Goal: Task Accomplishment & Management: Complete application form

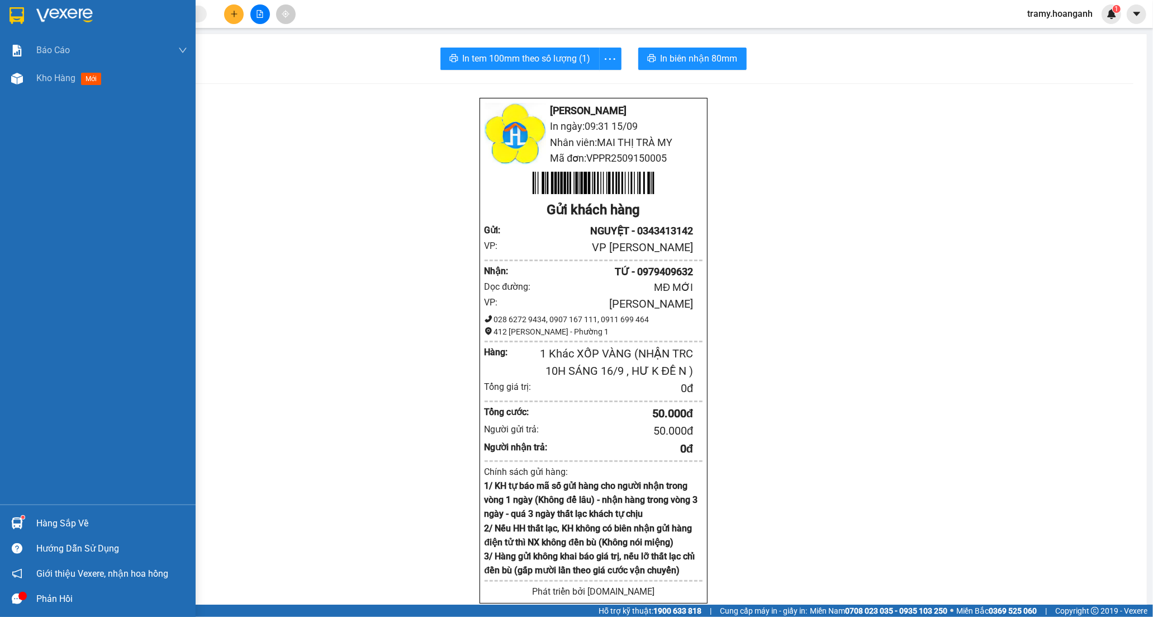
click at [62, 83] on span "Kho hàng" at bounding box center [55, 78] width 39 height 11
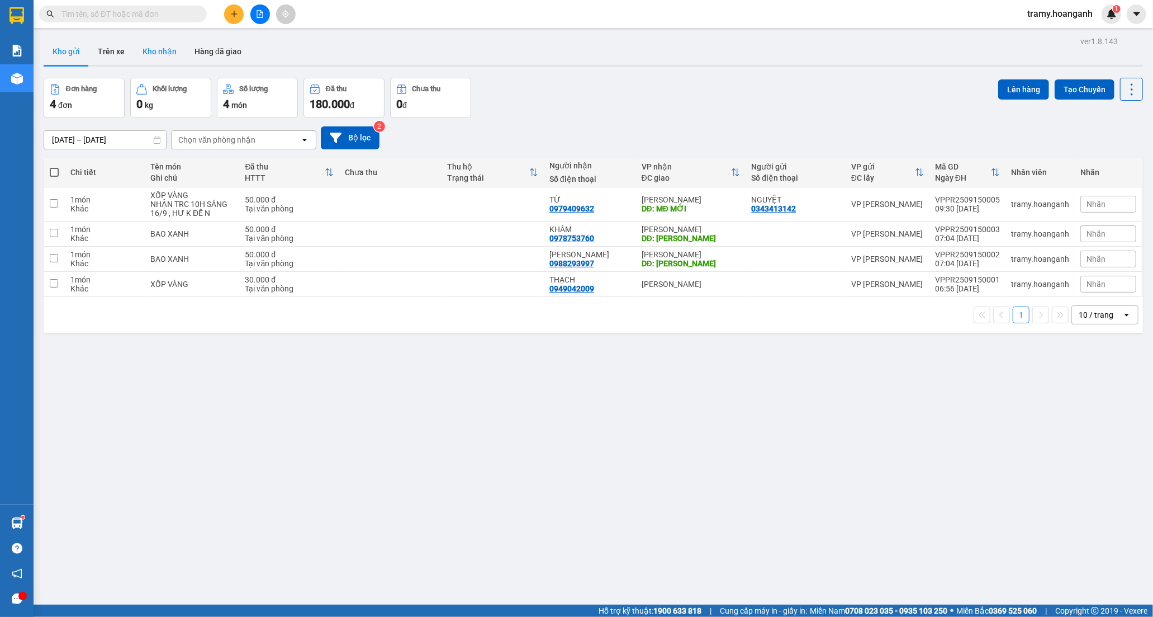
click at [177, 55] on button "Kho nhận" at bounding box center [160, 51] width 52 height 27
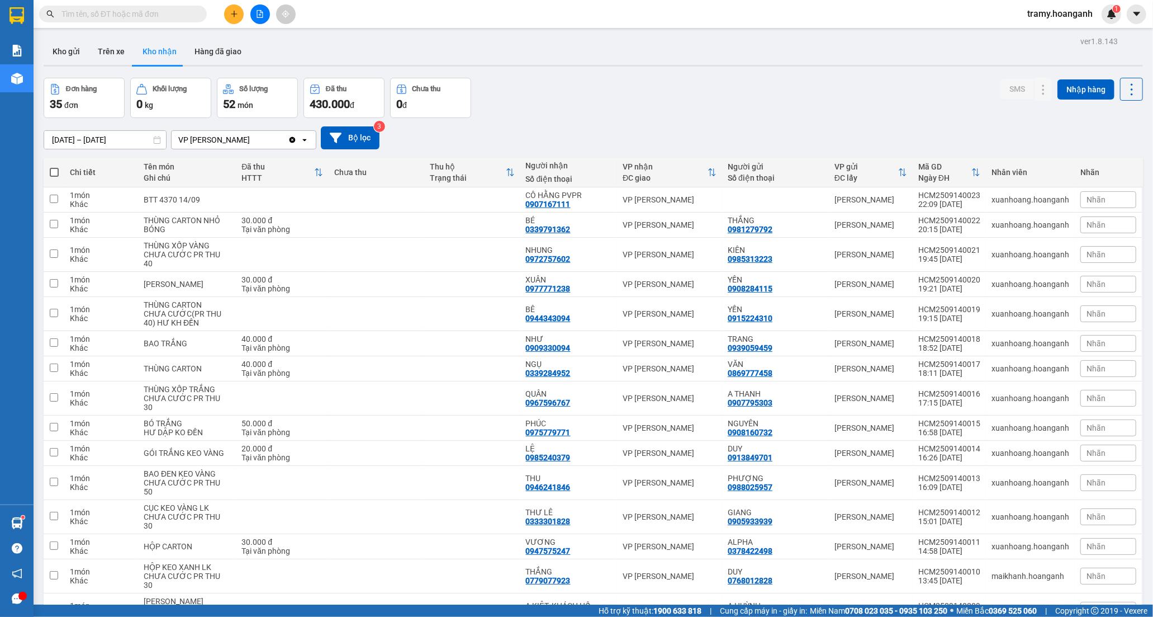
click at [108, 135] on input "[DATE] – [DATE]" at bounding box center [105, 140] width 122 height 18
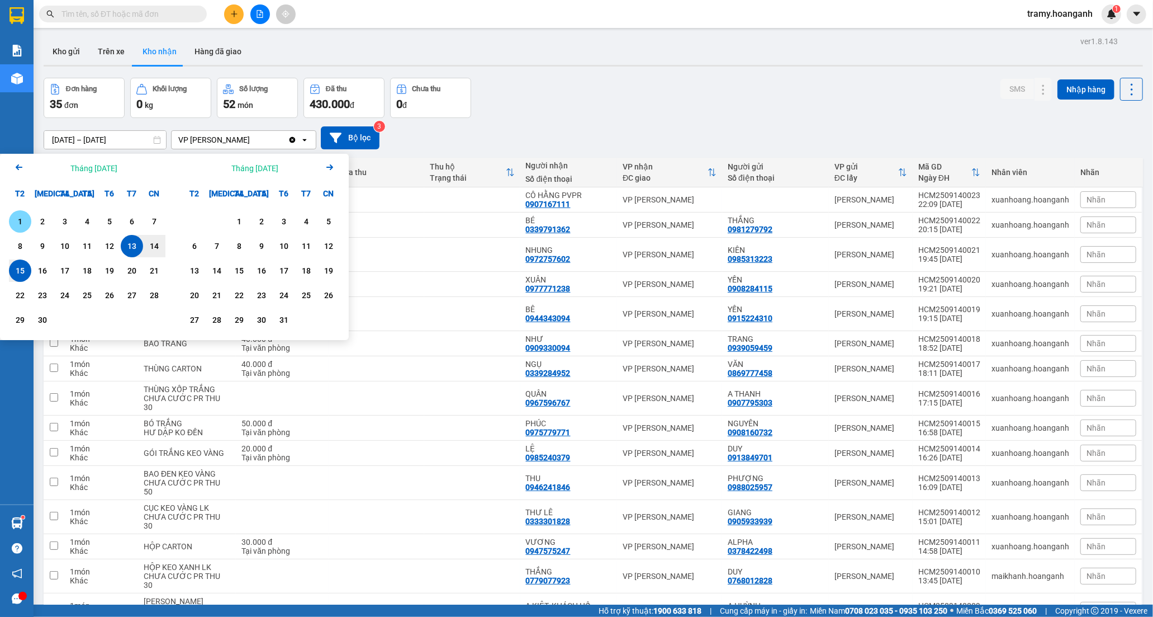
click at [26, 222] on div "1" at bounding box center [20, 221] width 16 height 13
click at [19, 268] on div "15" at bounding box center [20, 270] width 16 height 13
type input "[DATE] – [DATE]"
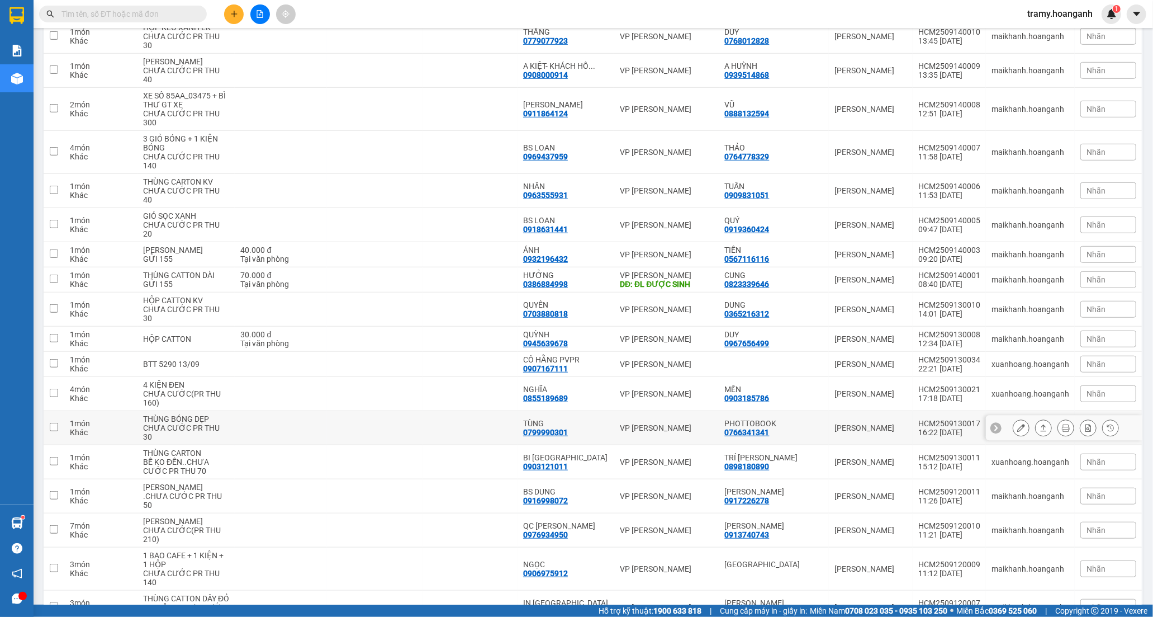
scroll to position [559, 0]
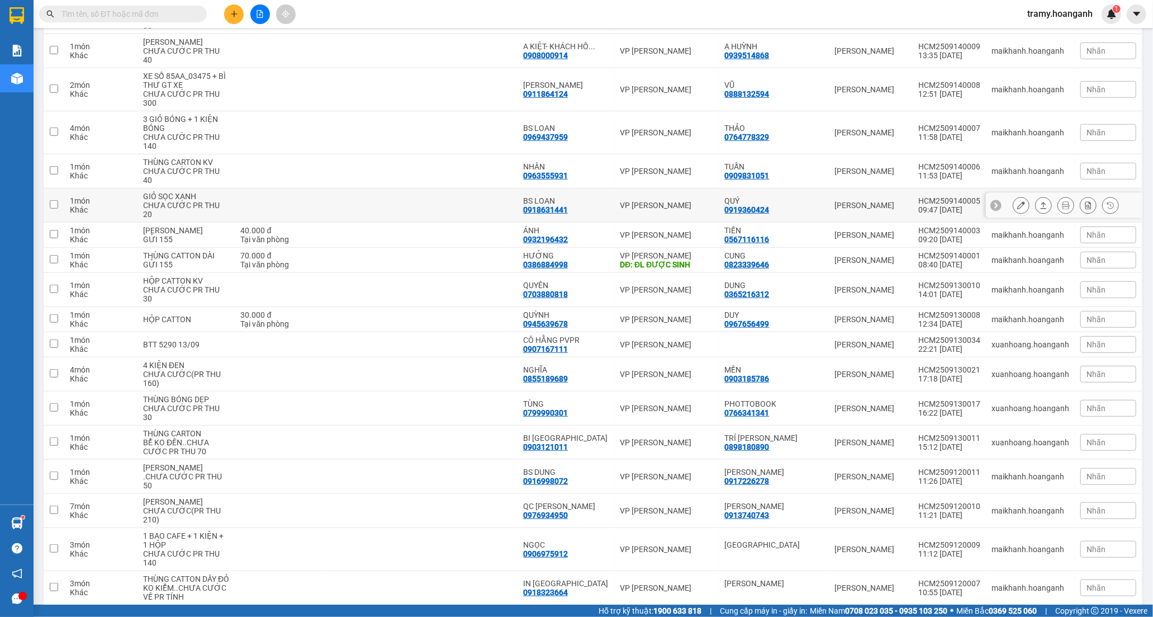
click at [295, 197] on td at bounding box center [281, 205] width 92 height 34
checkbox input "true"
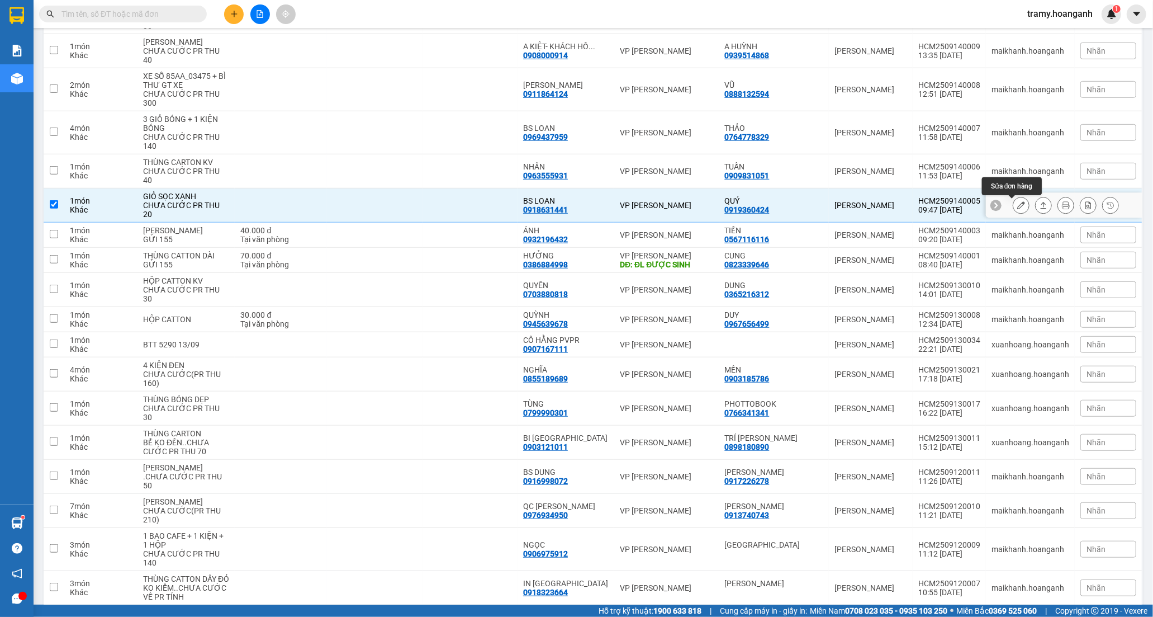
click at [1014, 207] on button at bounding box center [1022, 206] width 16 height 20
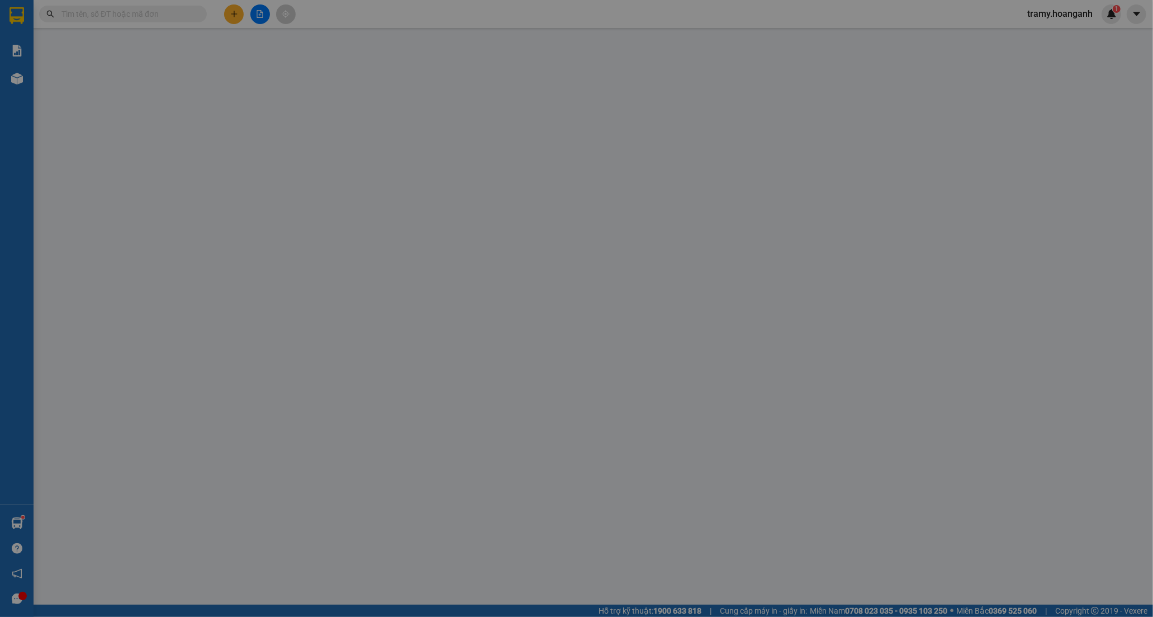
type input "0919360424"
type input "QUÝ"
type input "0918631441"
type input "BS LOAN"
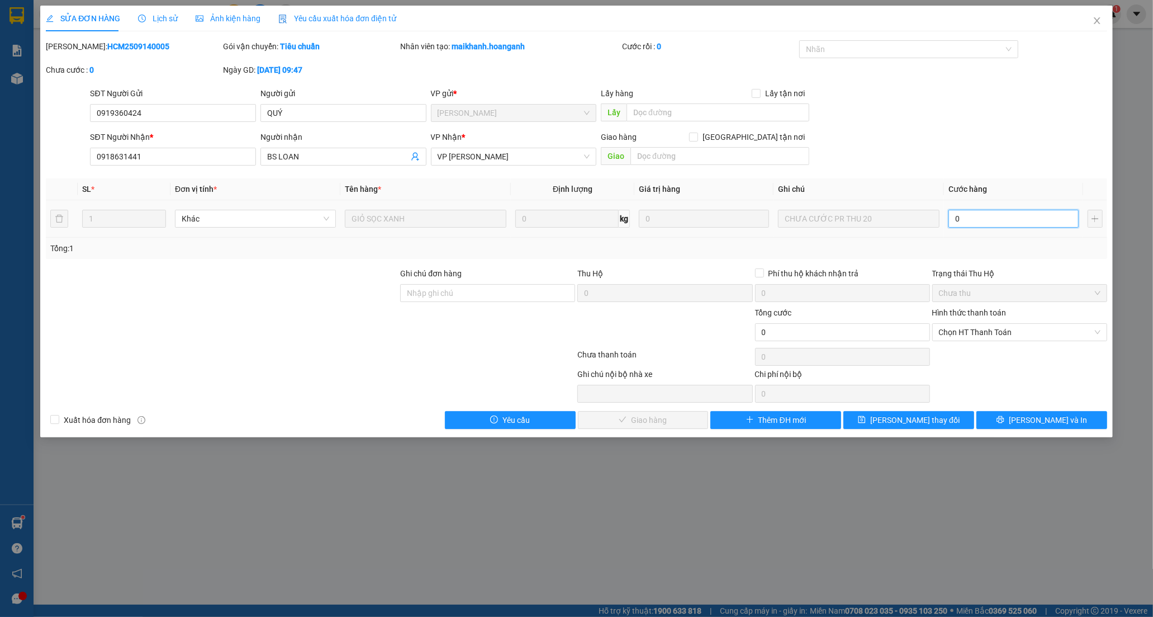
click at [996, 221] on input "0" at bounding box center [1014, 219] width 130 height 18
type input "2"
type input "20"
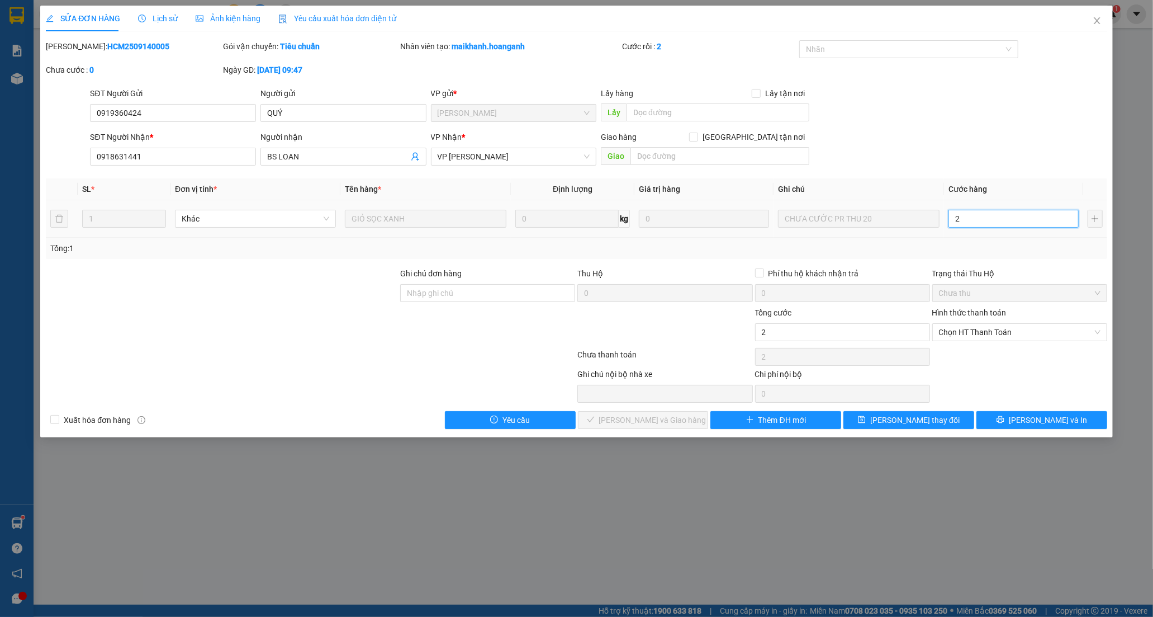
type input "20"
click at [987, 338] on span "Chọn HT Thanh Toán" at bounding box center [1020, 332] width 162 height 17
type input "20"
type input "20.000"
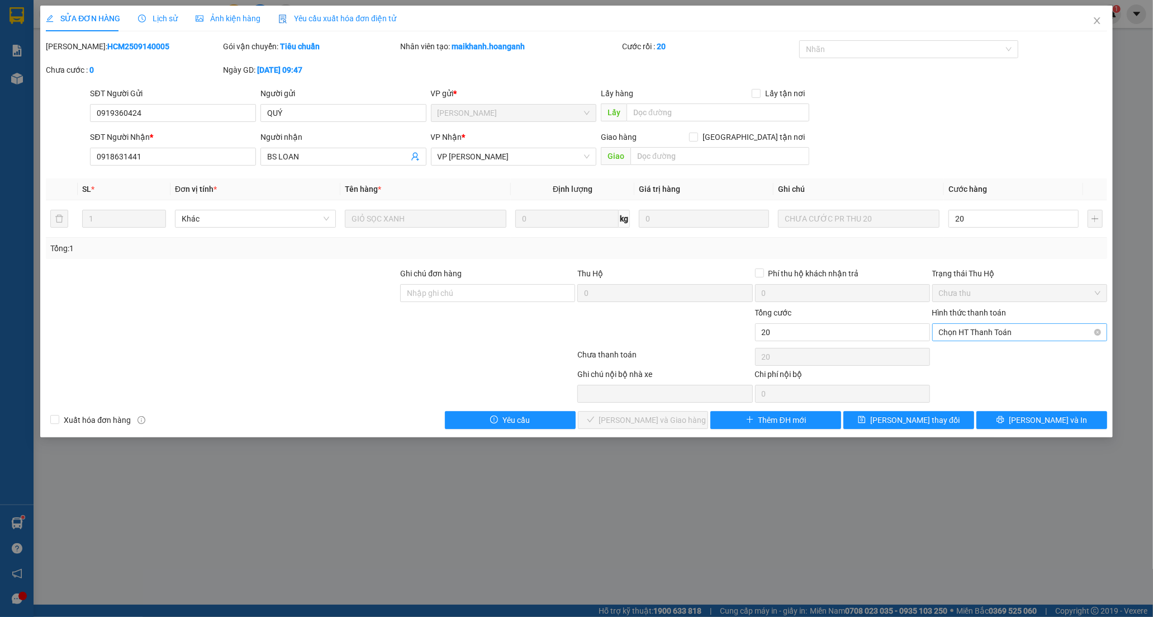
type input "20.000"
click at [969, 349] on div "Tại văn phòng" at bounding box center [1020, 354] width 162 height 12
type input "0"
click at [680, 423] on button "[PERSON_NAME] và Giao hàng" at bounding box center [643, 420] width 131 height 18
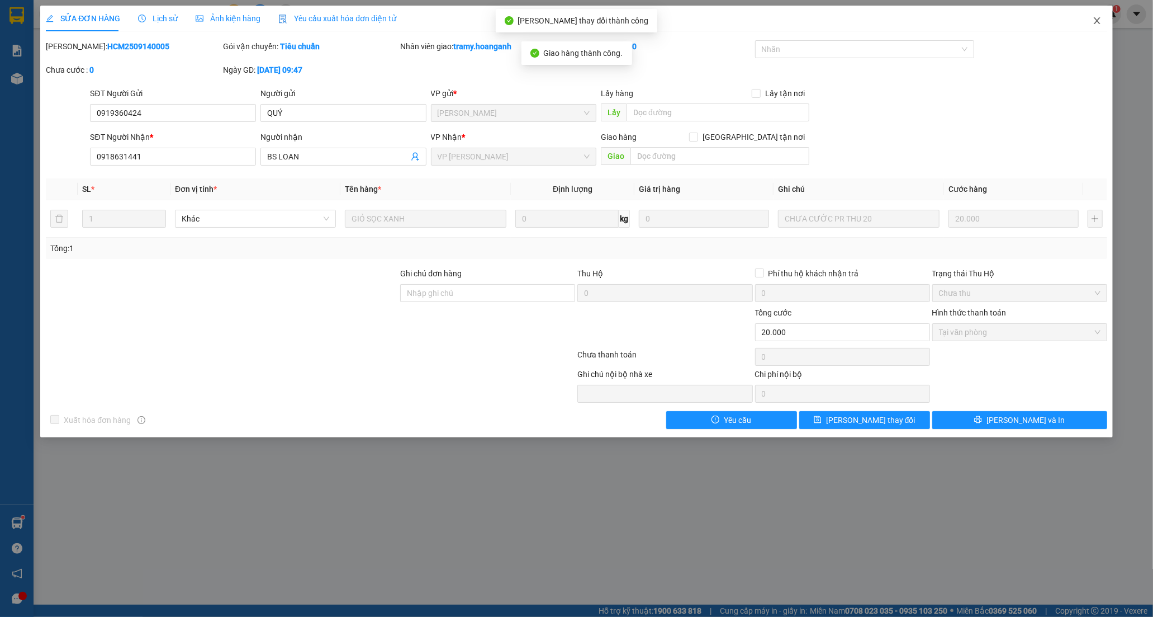
click at [1096, 18] on icon "close" at bounding box center [1097, 20] width 9 height 9
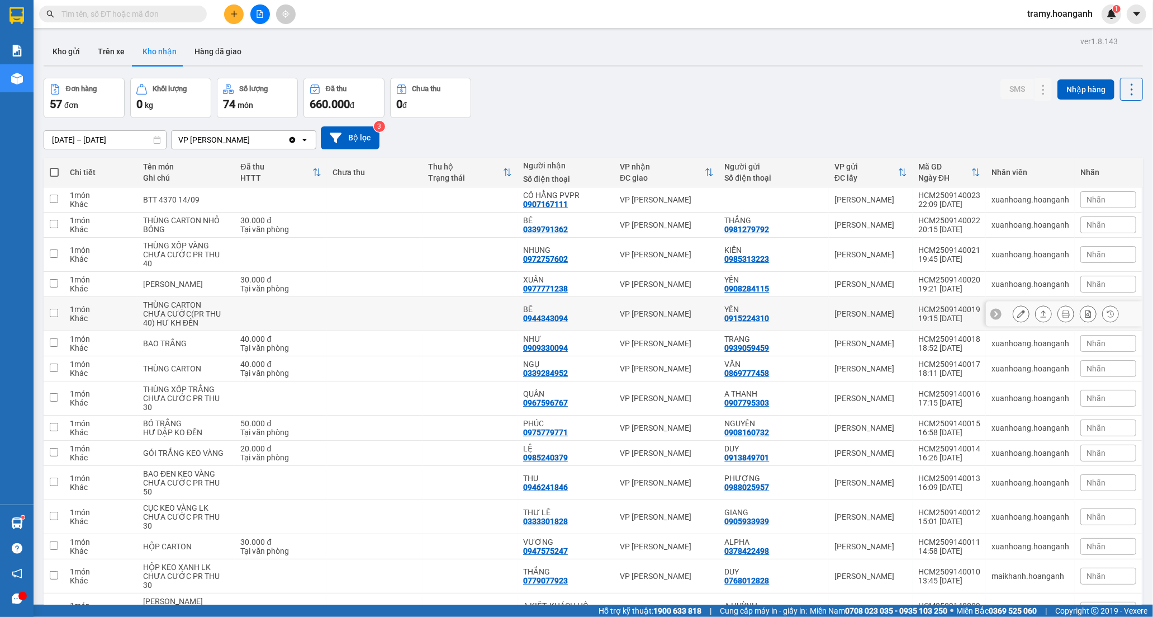
click at [422, 303] on td at bounding box center [374, 314] width 95 height 34
checkbox input "true"
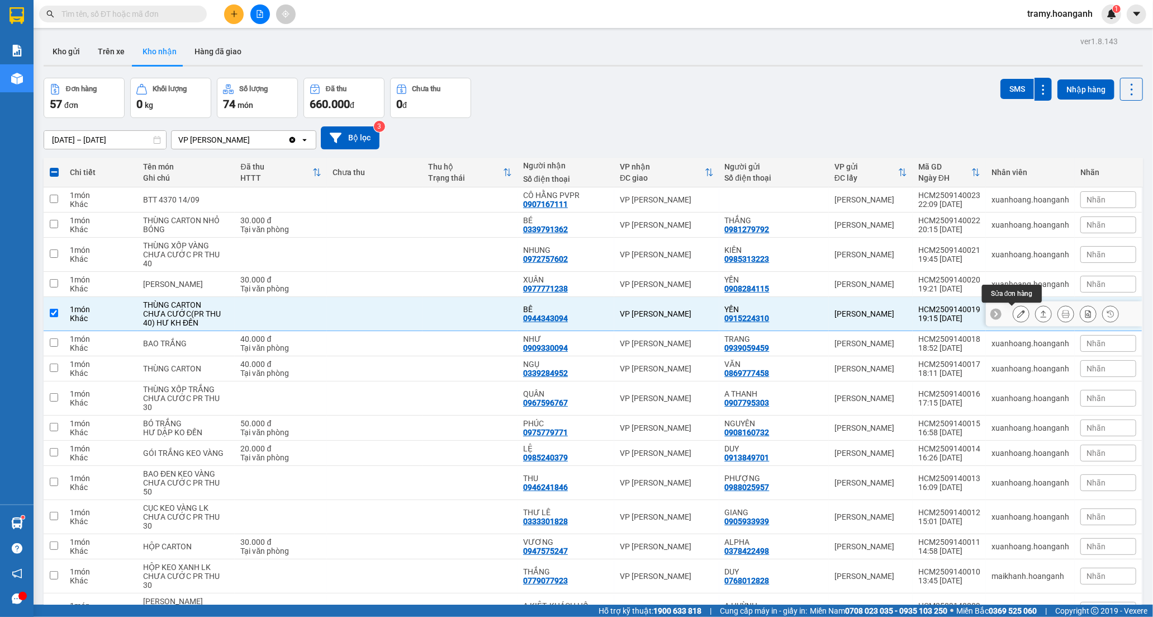
click at [1016, 314] on button at bounding box center [1022, 314] width 16 height 20
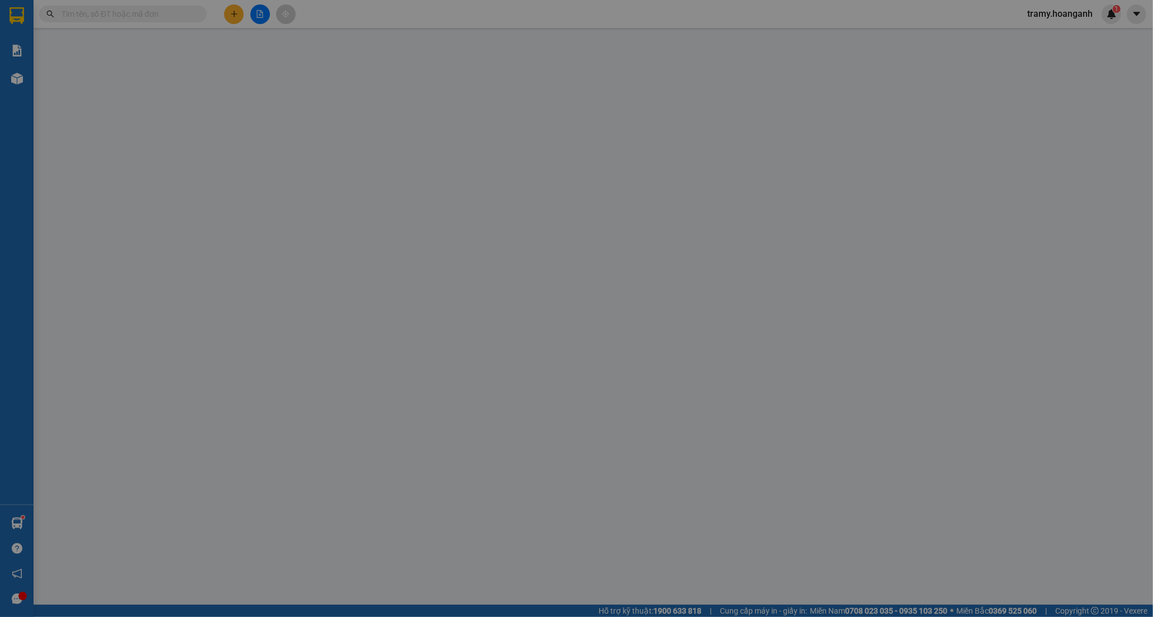
type input "0915224310"
type input "YẾN"
type input "0944343094"
type input "BÊ"
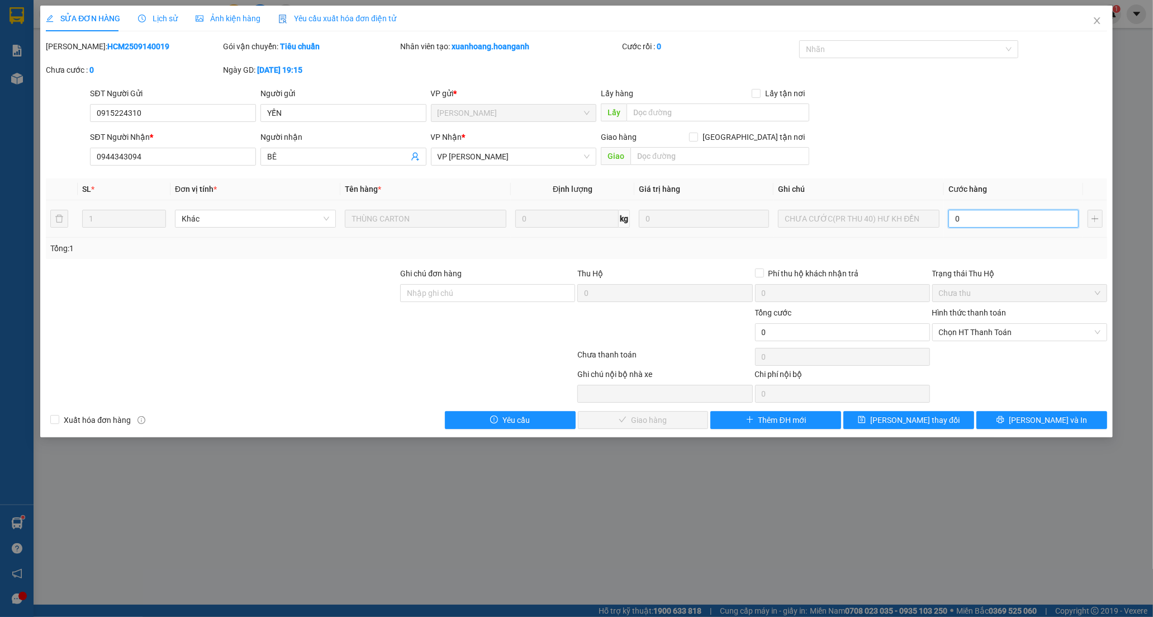
click at [980, 219] on input "0" at bounding box center [1014, 219] width 130 height 18
type input "4"
type input "40"
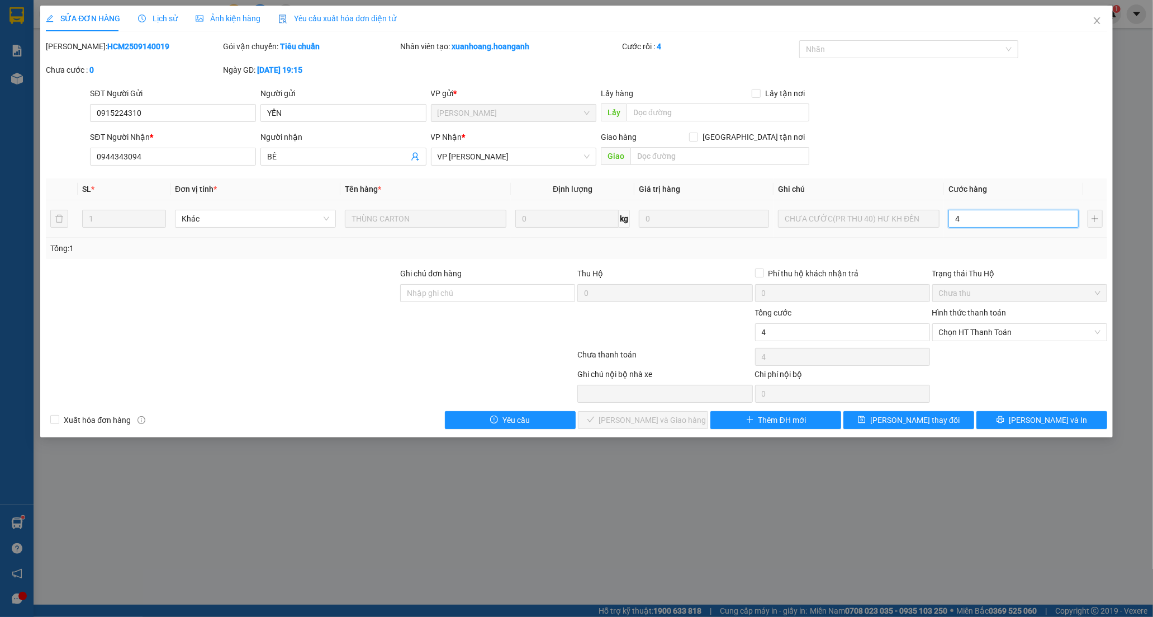
type input "40"
click at [986, 337] on span "Chọn HT Thanh Toán" at bounding box center [1020, 332] width 162 height 17
type input "40"
type input "40.000"
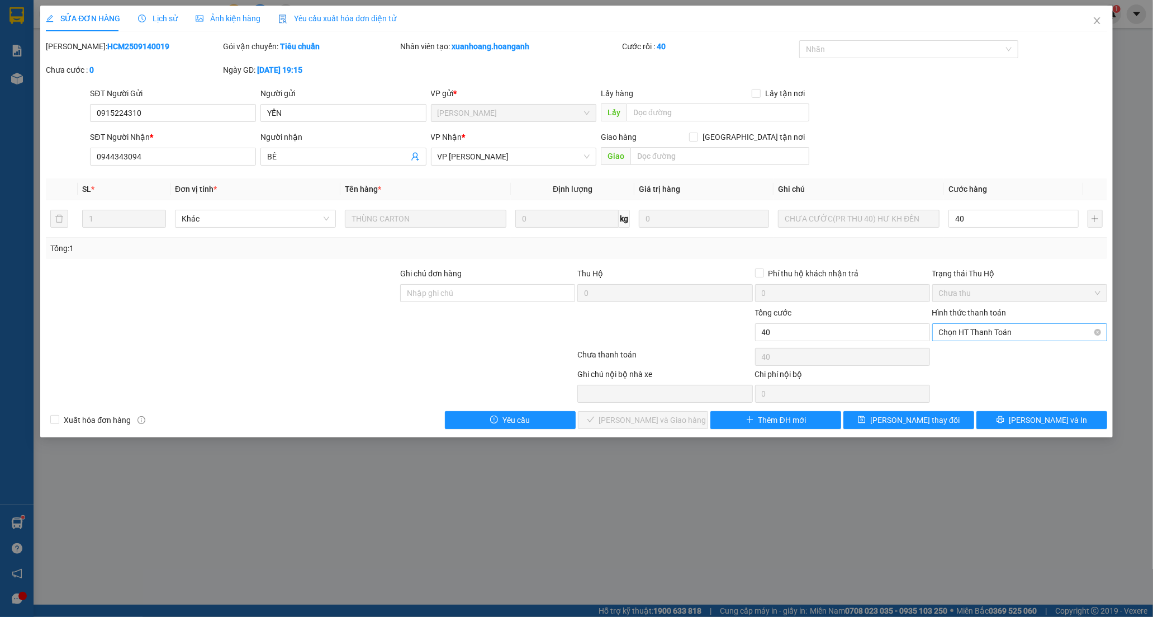
type input "40.000"
drag, startPoint x: 951, startPoint y: 355, endPoint x: 703, endPoint y: 403, distance: 252.2
click at [948, 355] on div "Tại văn phòng" at bounding box center [1020, 354] width 162 height 12
type input "0"
drag, startPoint x: 632, startPoint y: 418, endPoint x: 647, endPoint y: 417, distance: 15.1
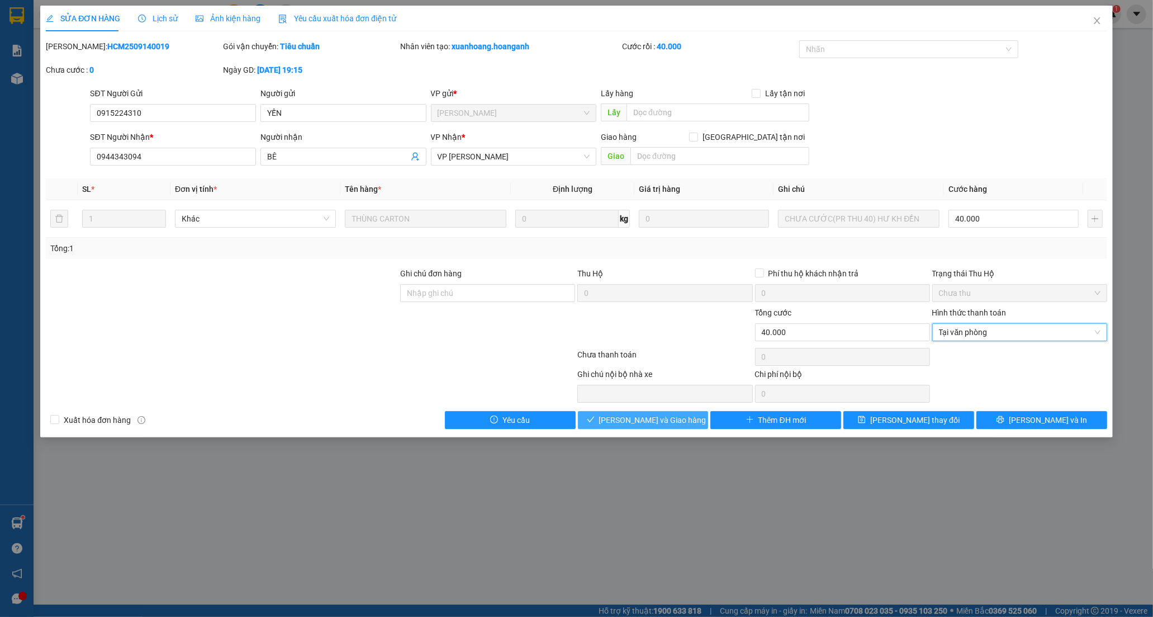
click at [634, 418] on span "[PERSON_NAME] và Giao hàng" at bounding box center [652, 420] width 107 height 12
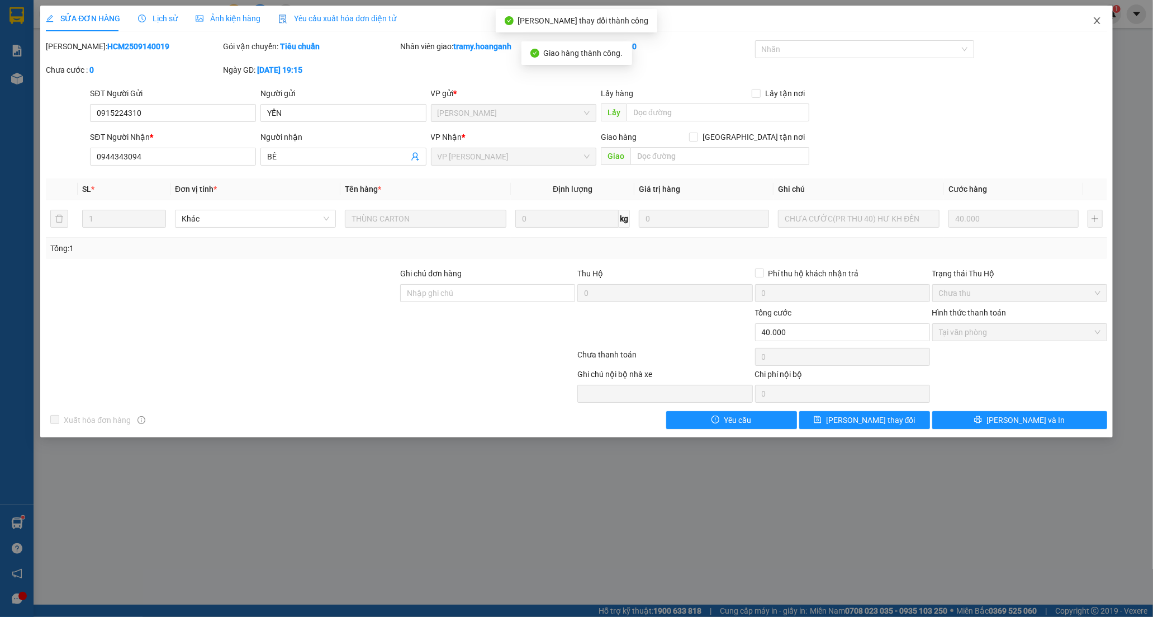
click at [1099, 23] on icon "close" at bounding box center [1097, 20] width 6 height 7
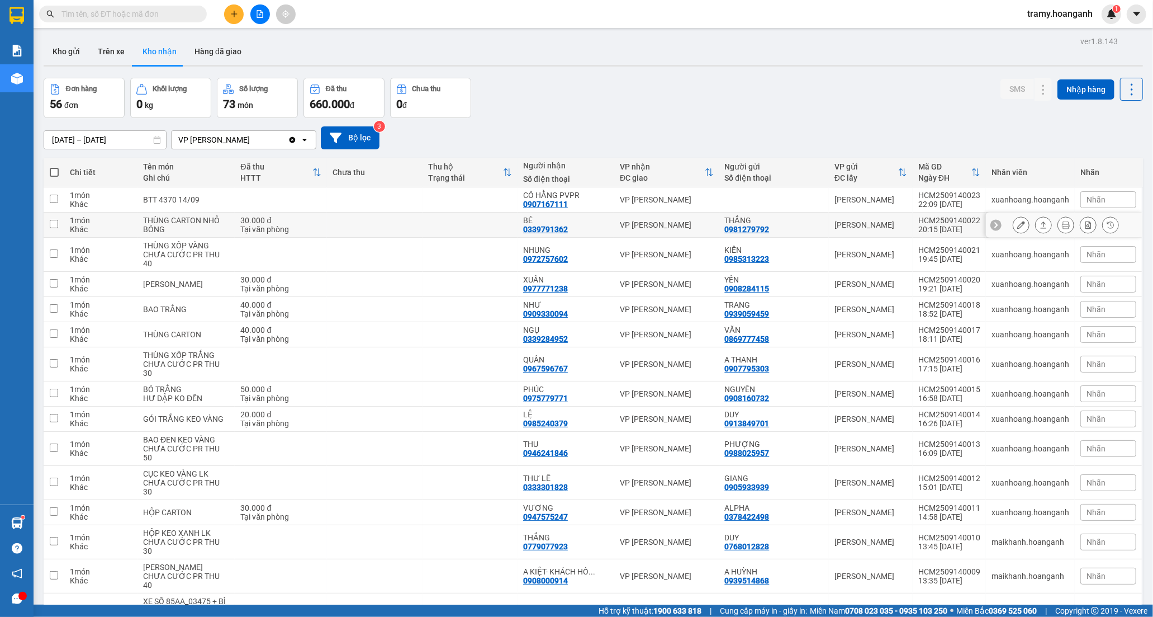
click at [434, 216] on td at bounding box center [470, 224] width 95 height 25
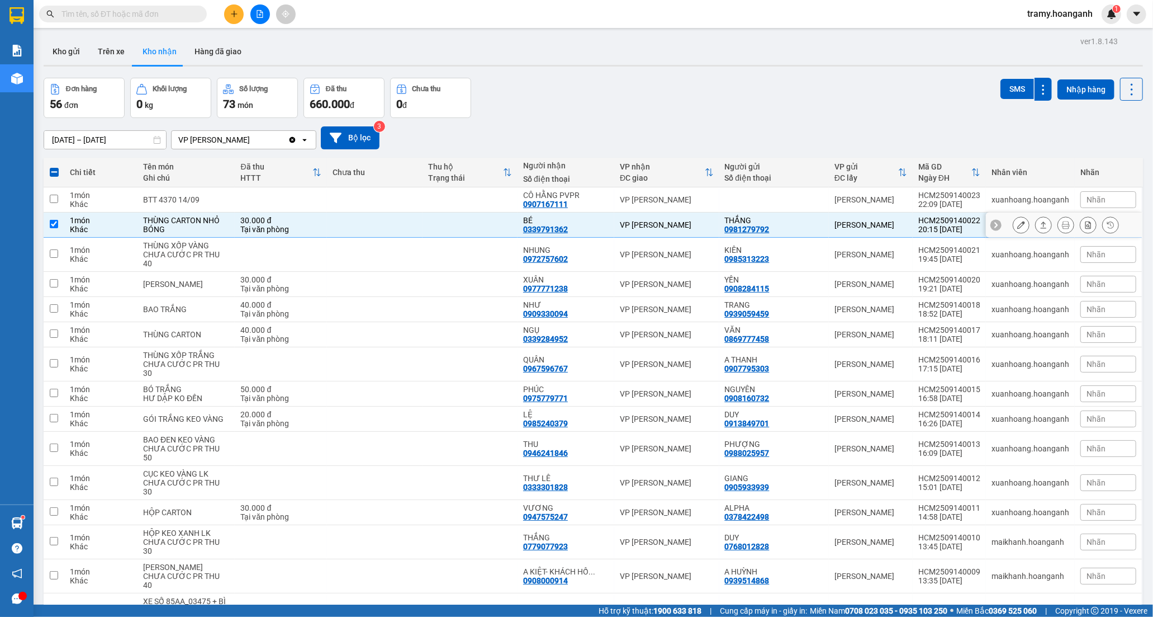
click at [438, 217] on td at bounding box center [470, 224] width 95 height 25
checkbox input "false"
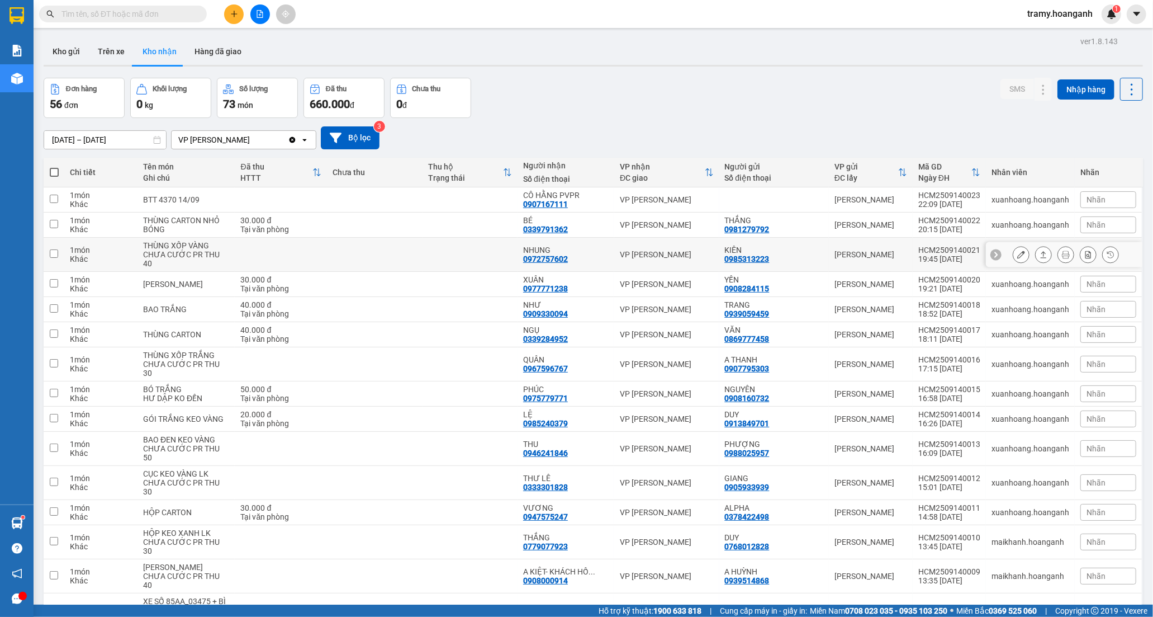
click at [491, 254] on td at bounding box center [470, 255] width 95 height 34
checkbox input "true"
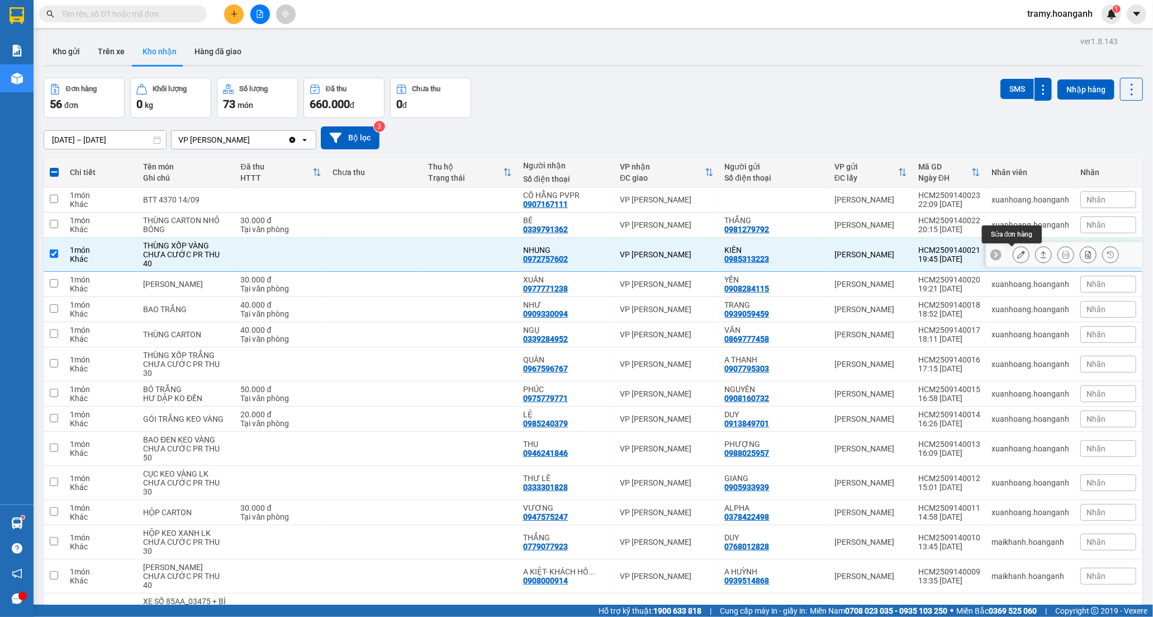
click at [1018, 258] on icon at bounding box center [1022, 254] width 8 height 8
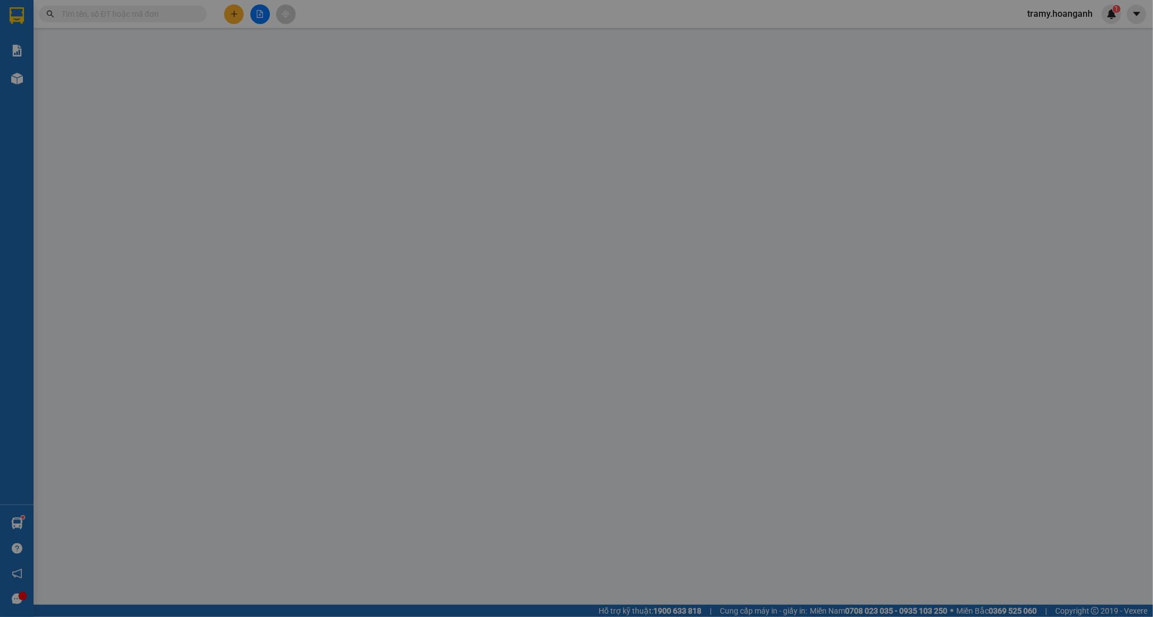
type input "0985313223"
type input "KIÊN"
type input "0972757602"
type input "NHUNG"
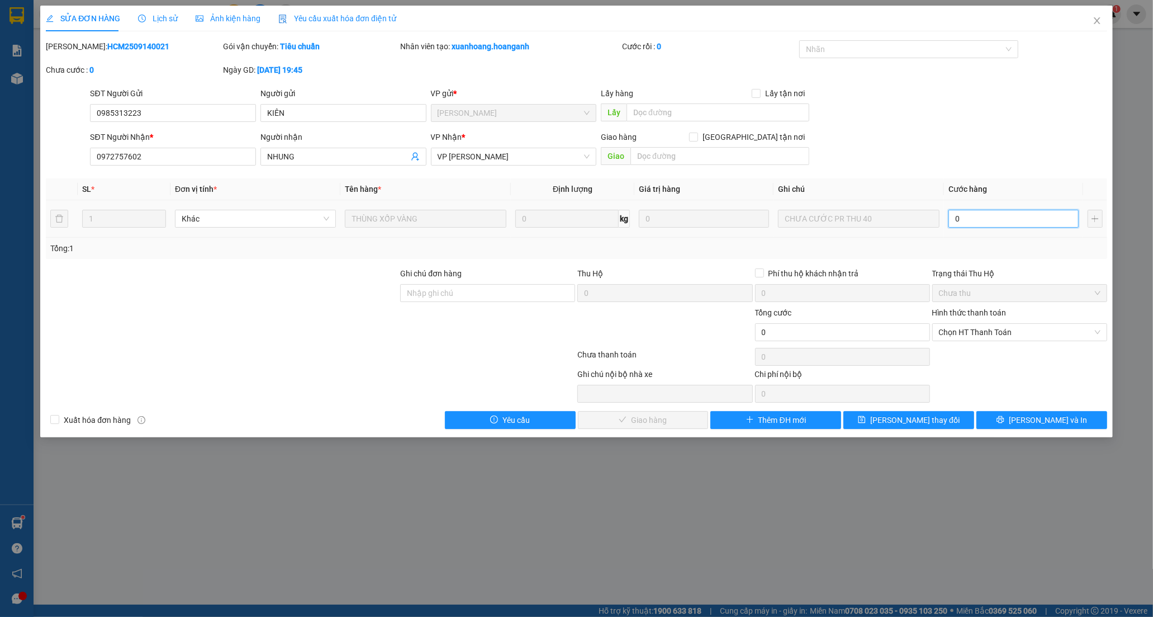
drag, startPoint x: 967, startPoint y: 221, endPoint x: 954, endPoint y: 211, distance: 16.0
click at [954, 211] on input "0" at bounding box center [1014, 219] width 130 height 18
type input "4"
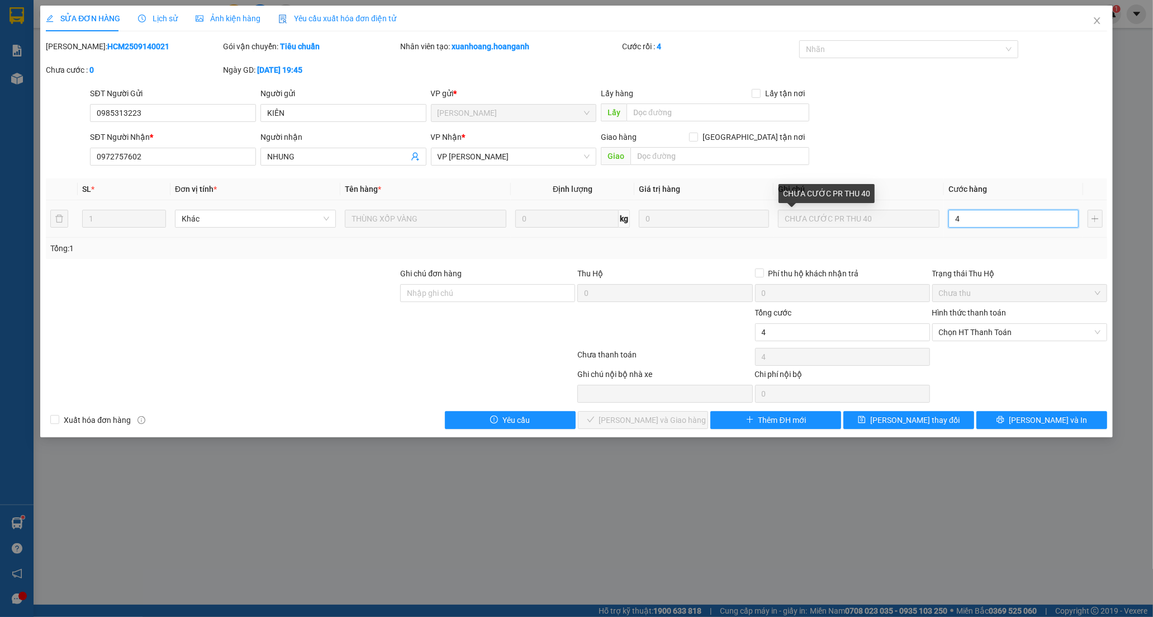
type input "40"
type input "40.000"
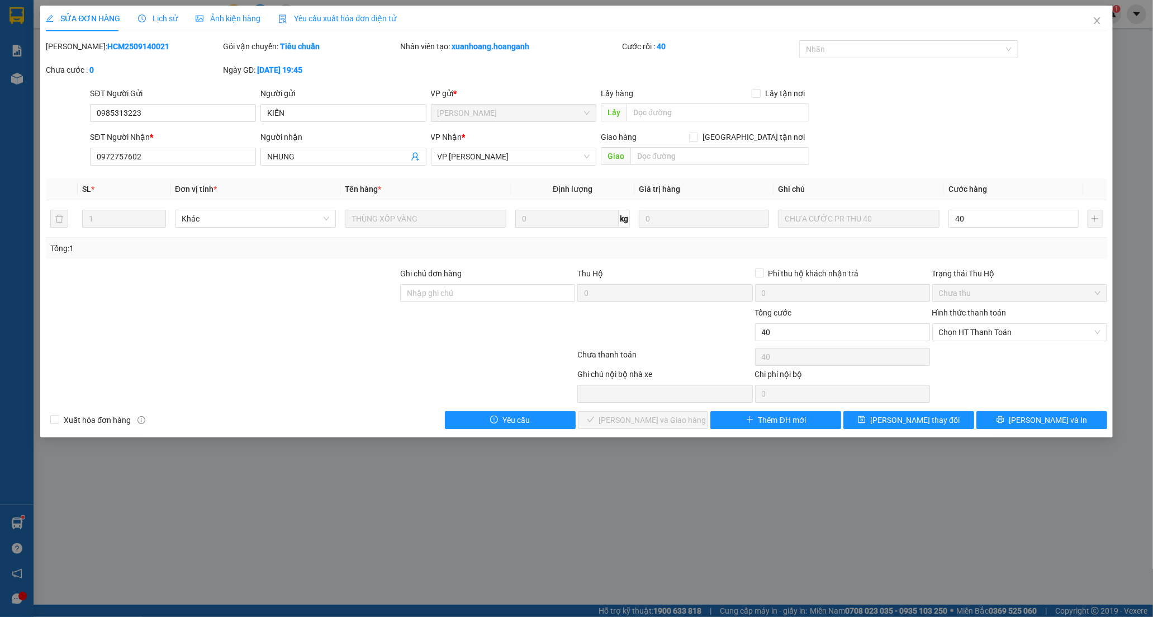
type input "40.000"
click at [963, 342] on div "Hình thức thanh toán Chọn HT Thanh Toán" at bounding box center [1020, 325] width 175 height 39
click at [959, 330] on span "Chọn HT Thanh Toán" at bounding box center [1020, 332] width 162 height 17
click at [959, 346] on div "Tại văn phòng" at bounding box center [1020, 355] width 175 height 18
type input "0"
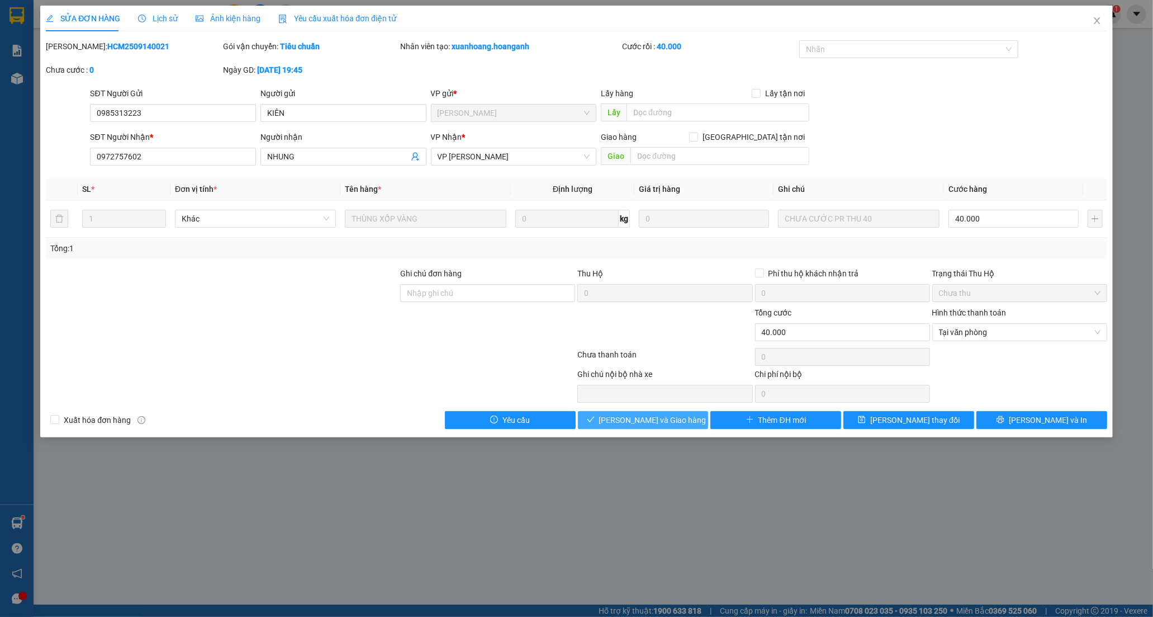
click at [621, 422] on span "[PERSON_NAME] và Giao hàng" at bounding box center [652, 420] width 107 height 12
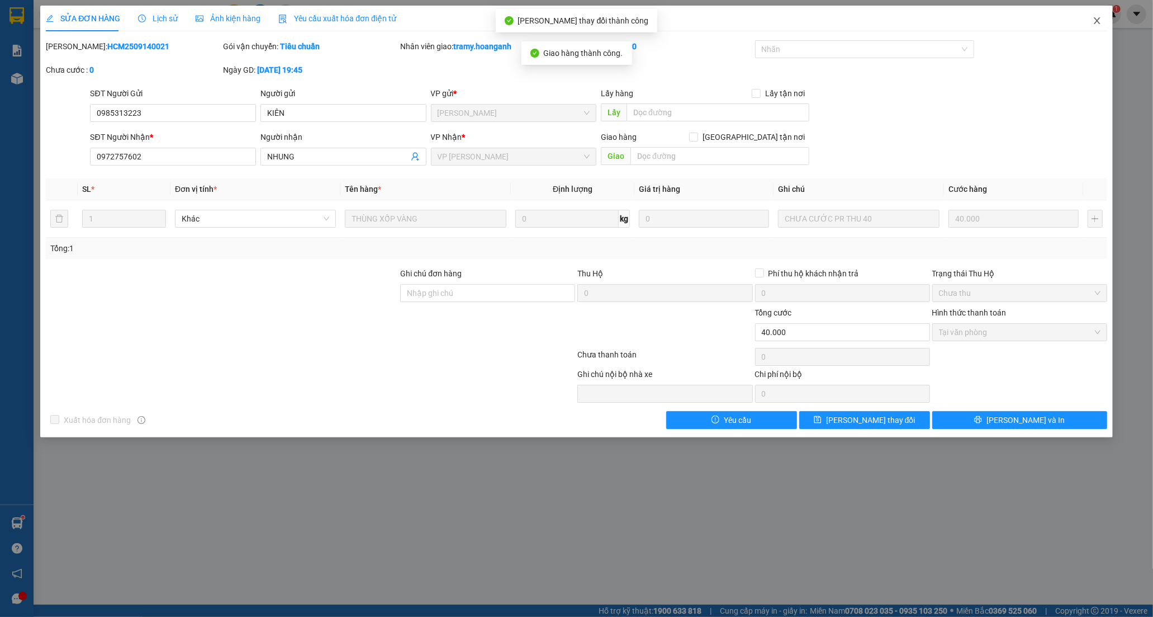
click at [1102, 21] on span "Close" at bounding box center [1097, 21] width 31 height 31
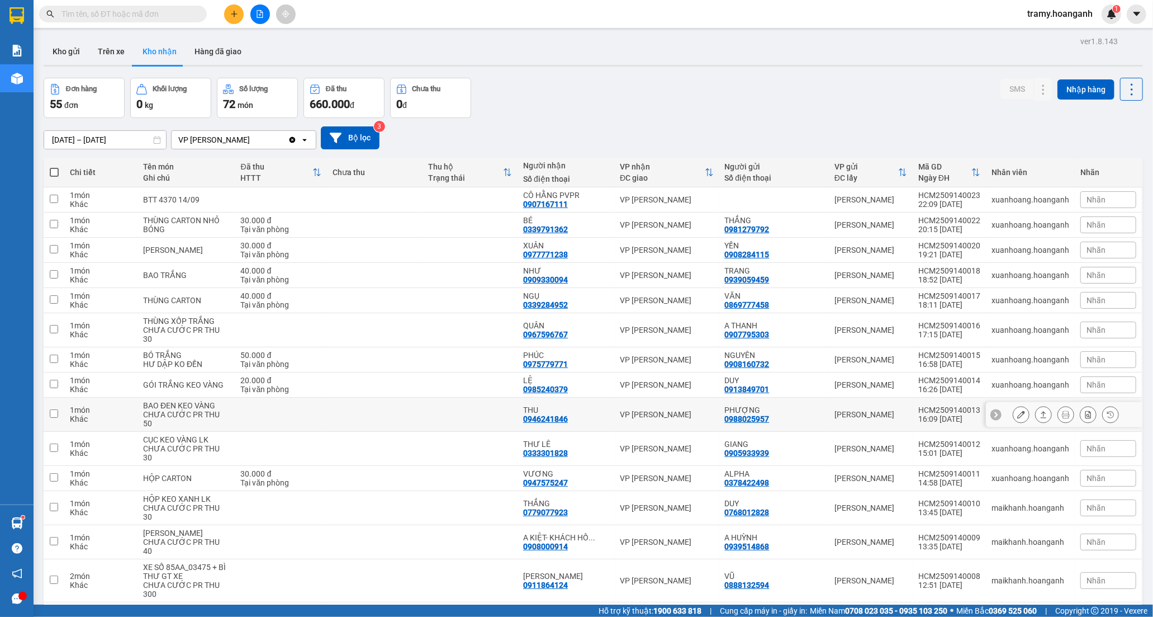
click at [518, 412] on td at bounding box center [470, 415] width 95 height 34
checkbox input "true"
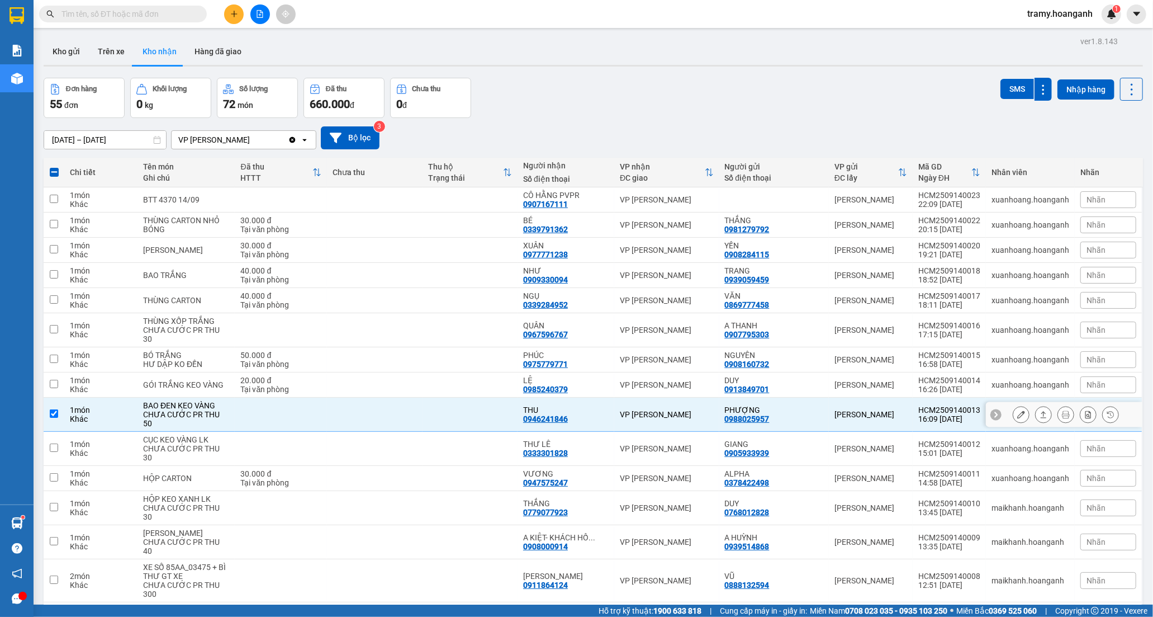
click at [1018, 411] on icon at bounding box center [1022, 414] width 8 height 8
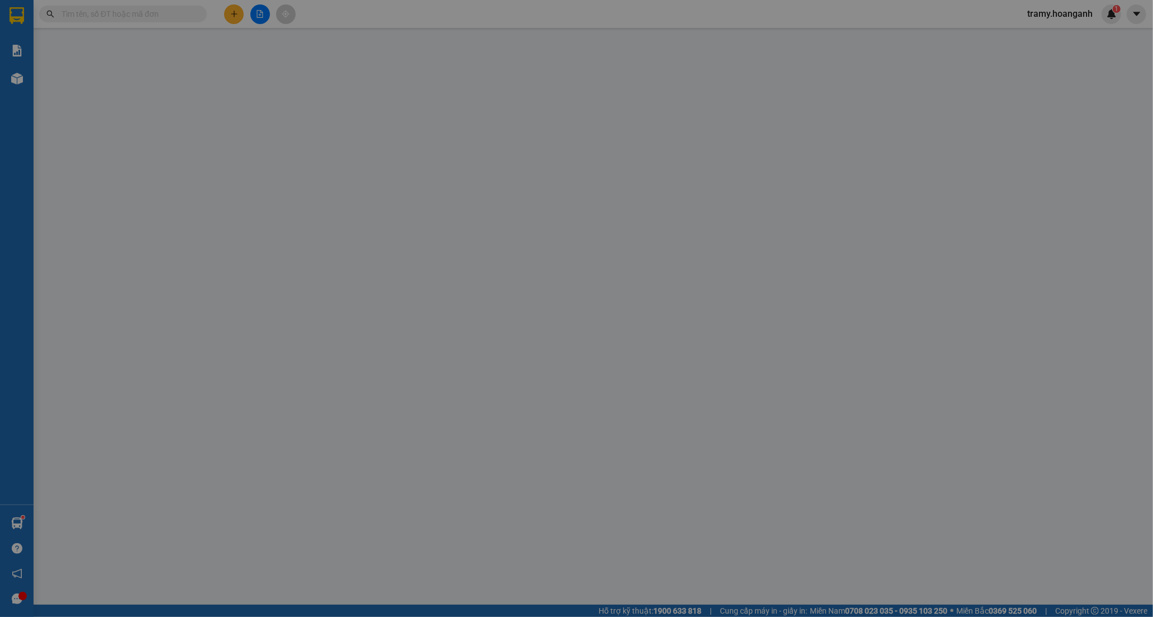
type input "0988025957"
type input "PHƯỢNG"
type input "0946241846"
type input "THU"
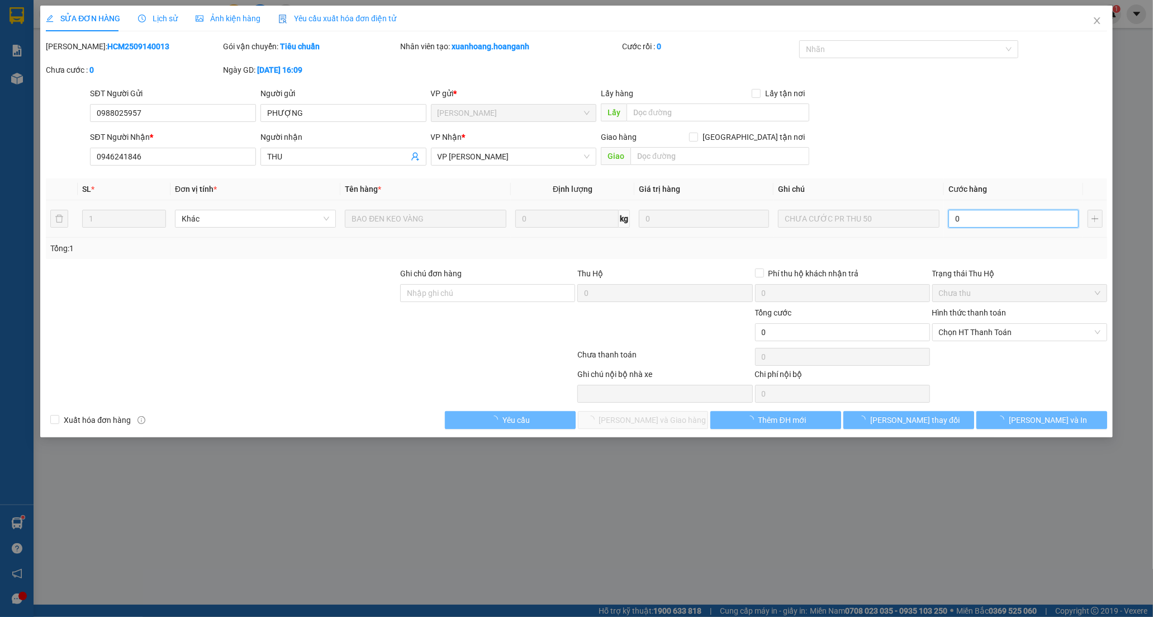
click at [976, 223] on input "0" at bounding box center [1014, 219] width 130 height 18
type input "5"
type input "50"
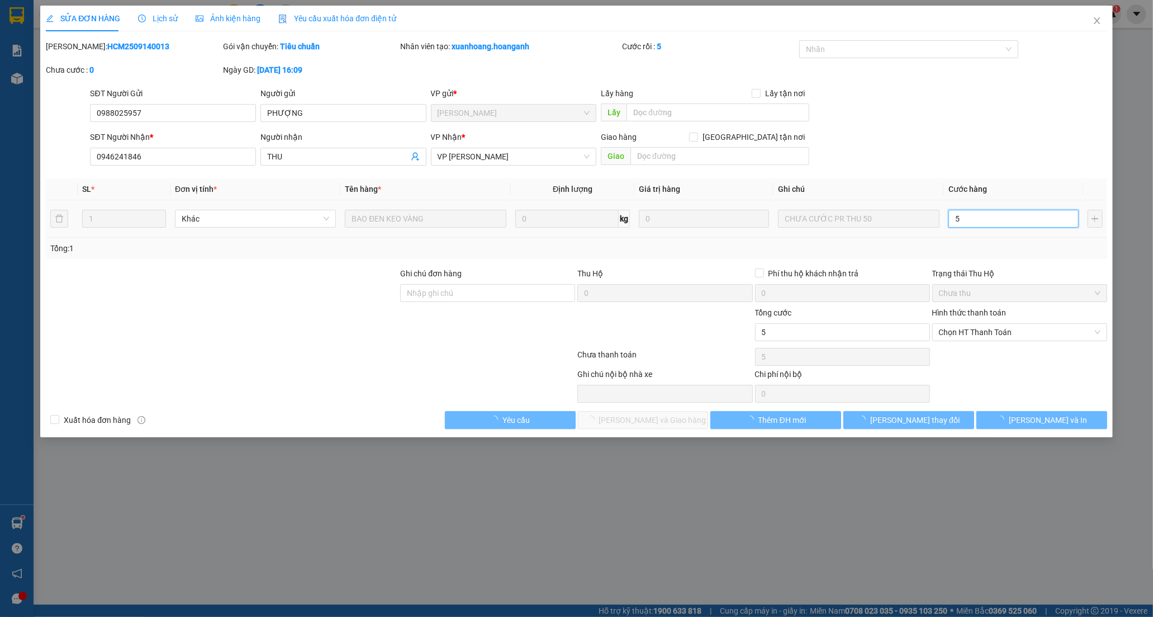
type input "50"
click at [943, 331] on span "Chọn HT Thanh Toán" at bounding box center [1020, 332] width 162 height 17
type input "50"
type input "50.000"
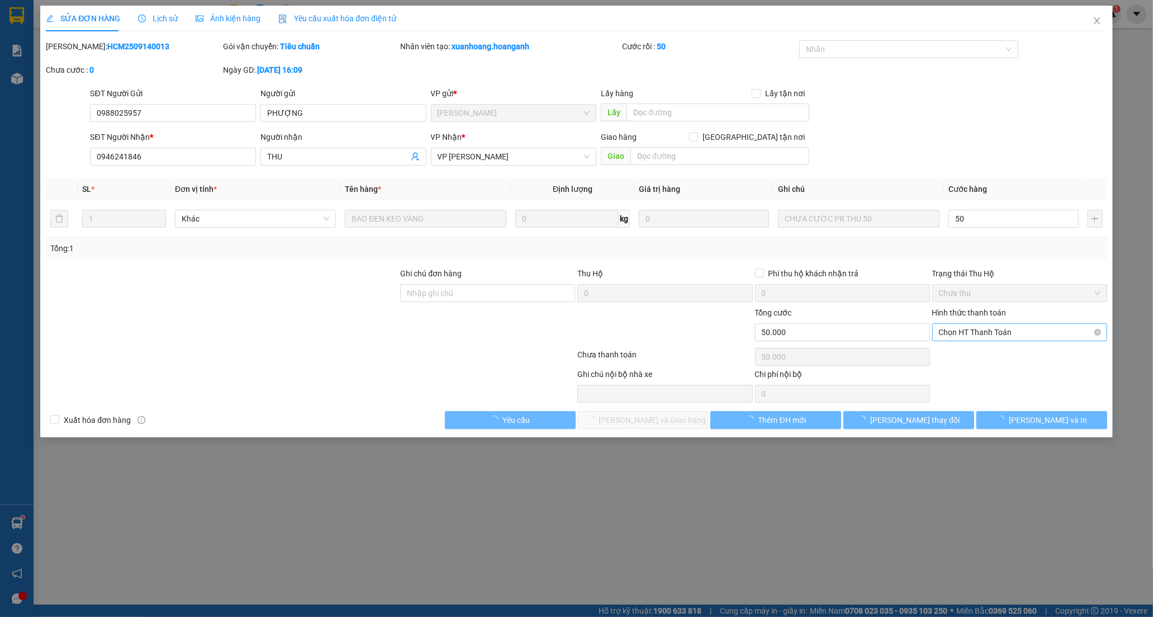
type input "50.000"
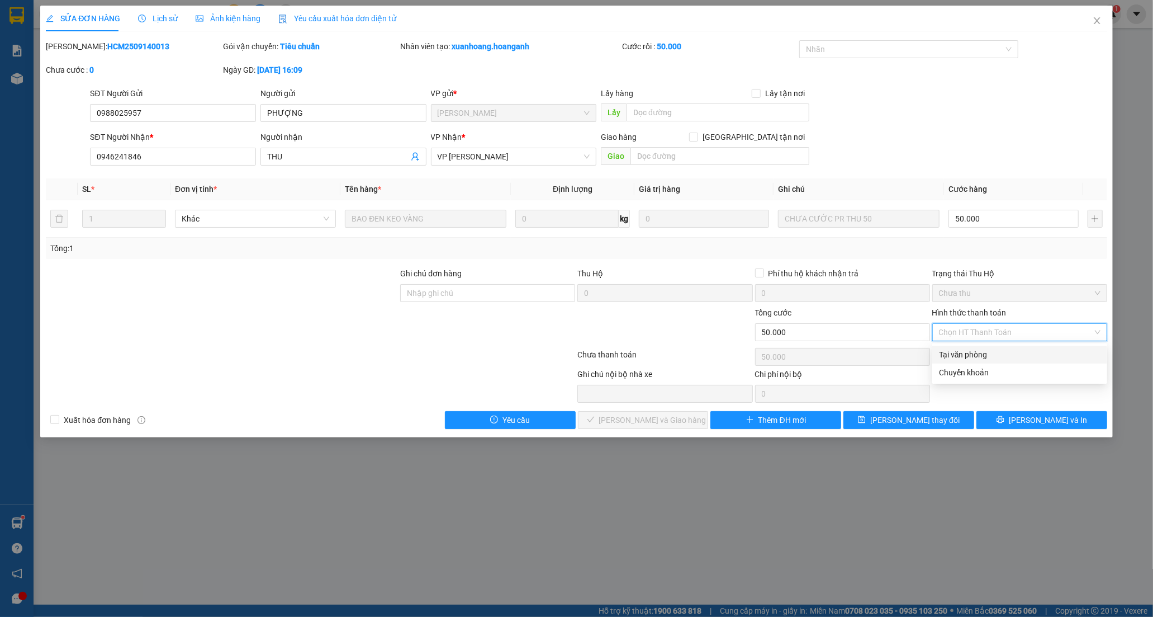
click at [951, 350] on div "Tại văn phòng" at bounding box center [1020, 354] width 162 height 12
type input "0"
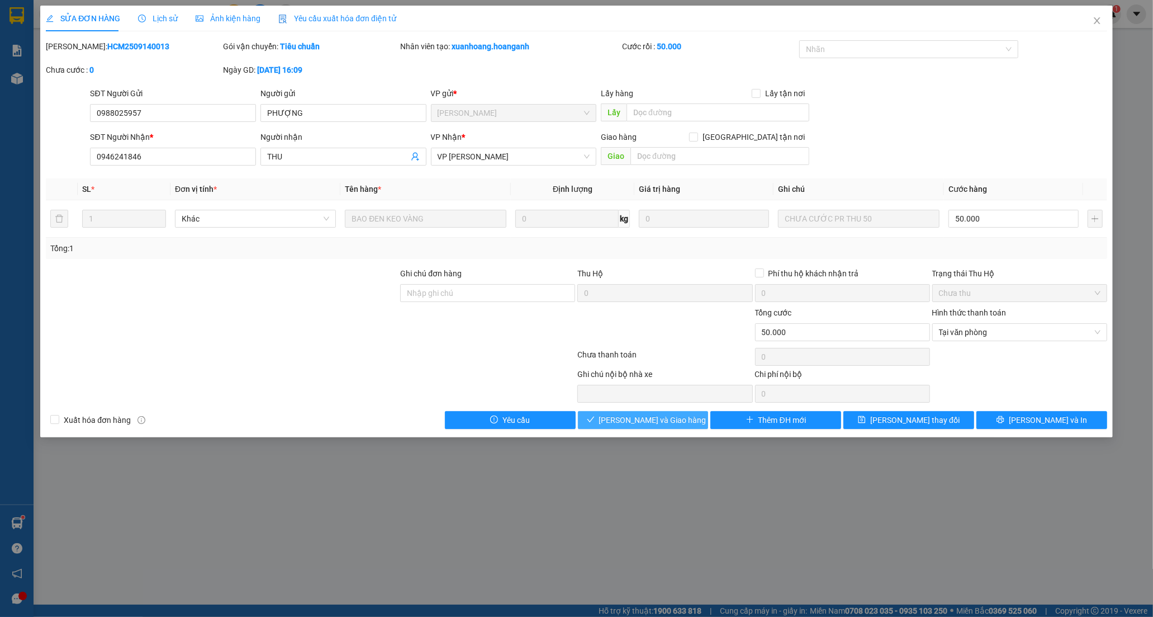
click at [664, 422] on span "[PERSON_NAME] và Giao hàng" at bounding box center [652, 420] width 107 height 12
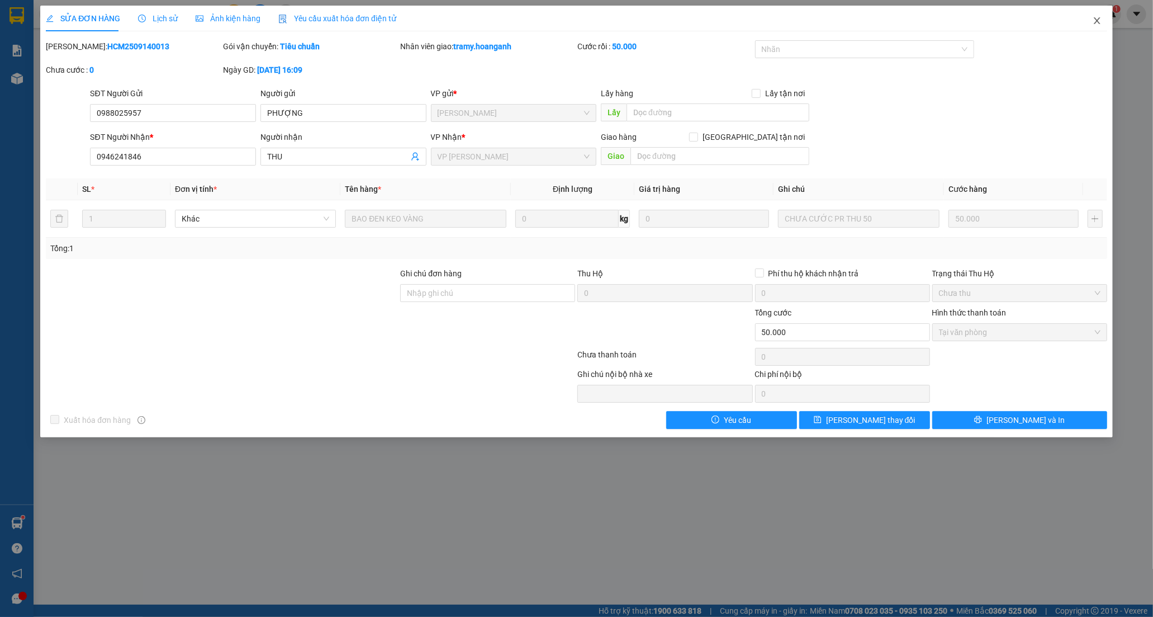
click at [1099, 19] on icon "close" at bounding box center [1097, 20] width 6 height 7
